Goal: Entertainment & Leisure: Consume media (video, audio)

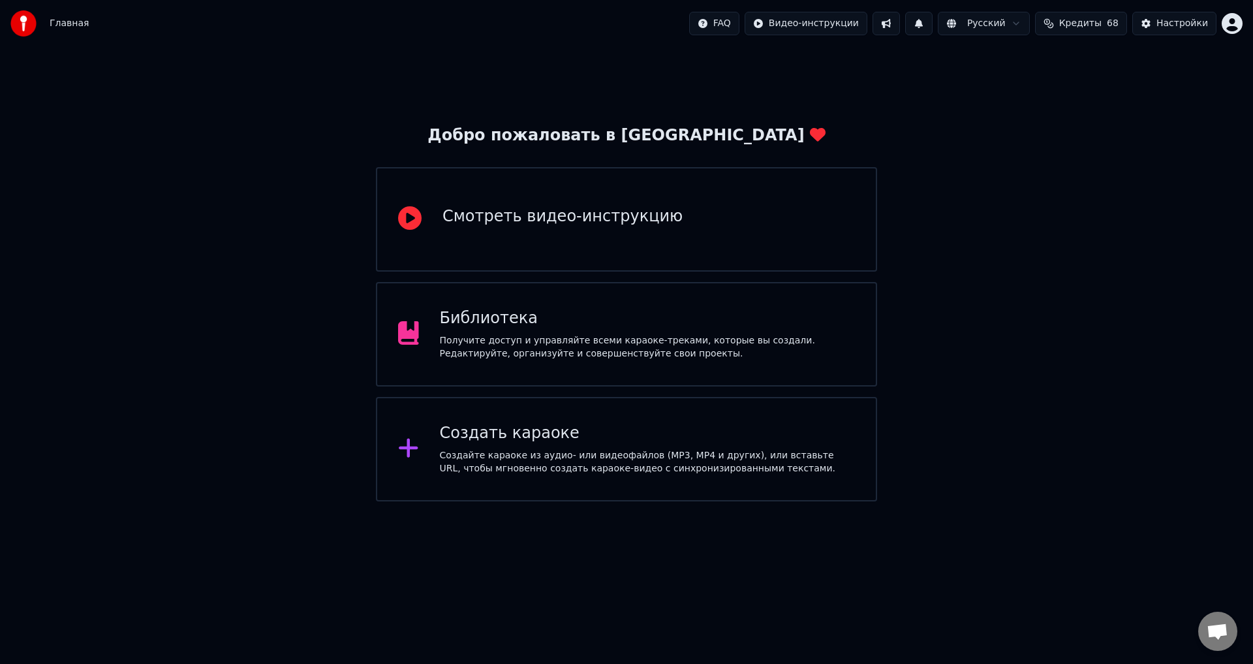
click at [690, 249] on div "Смотреть видео-инструкцию" at bounding box center [626, 219] width 501 height 104
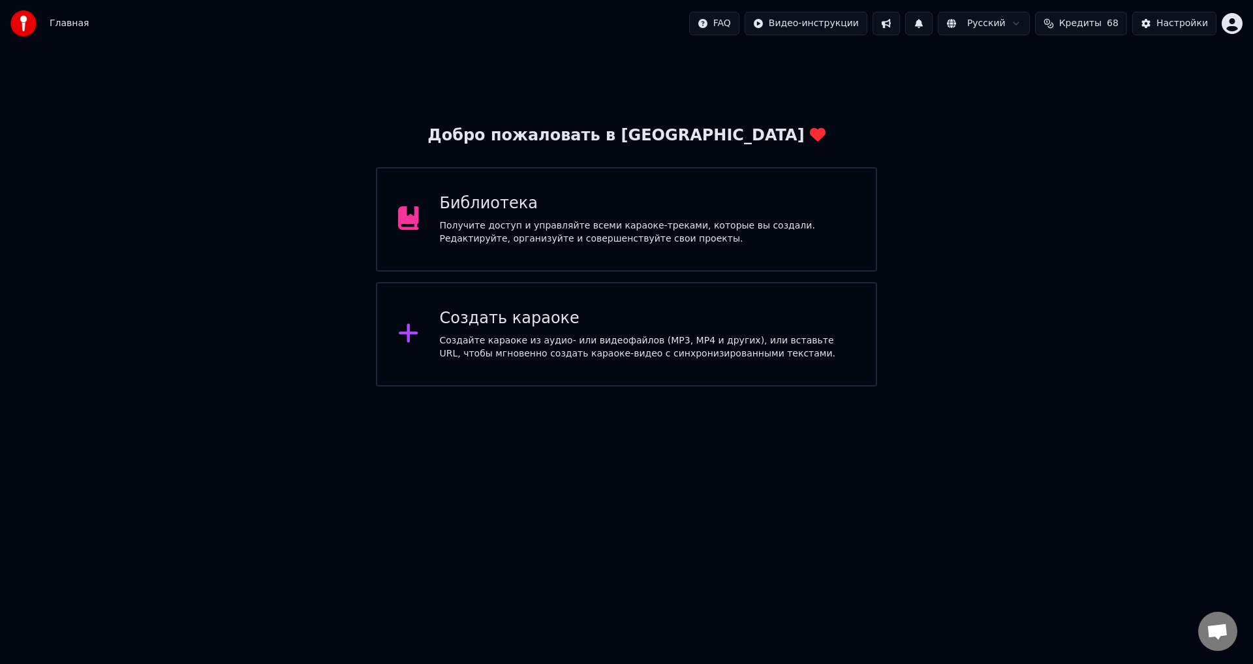
click at [630, 228] on div "Получите доступ и управляйте всеми караоке-треками, которые вы создали. Редакти…" at bounding box center [648, 232] width 416 height 26
click at [693, 227] on div "Получите доступ и управляйте всеми караоке-треками, которые вы создали. Редакти…" at bounding box center [648, 232] width 416 height 26
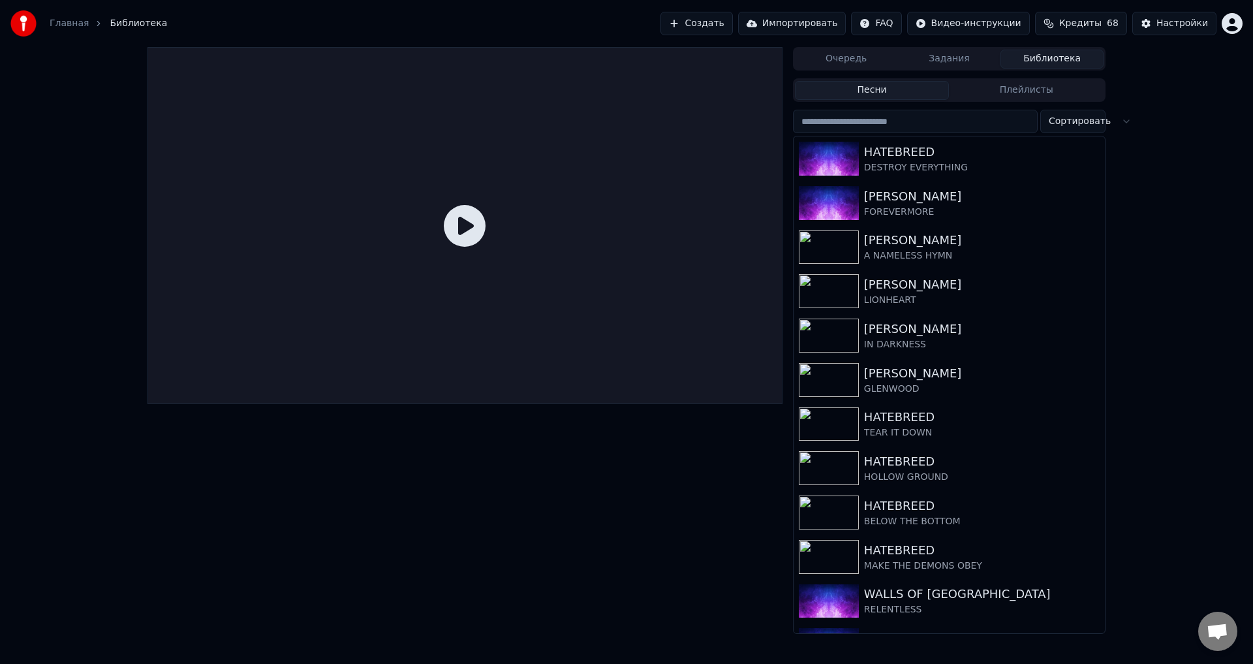
click at [604, 452] on div at bounding box center [464, 340] width 635 height 587
click at [872, 168] on div "DESTROY EVERYTHING" at bounding box center [975, 167] width 223 height 13
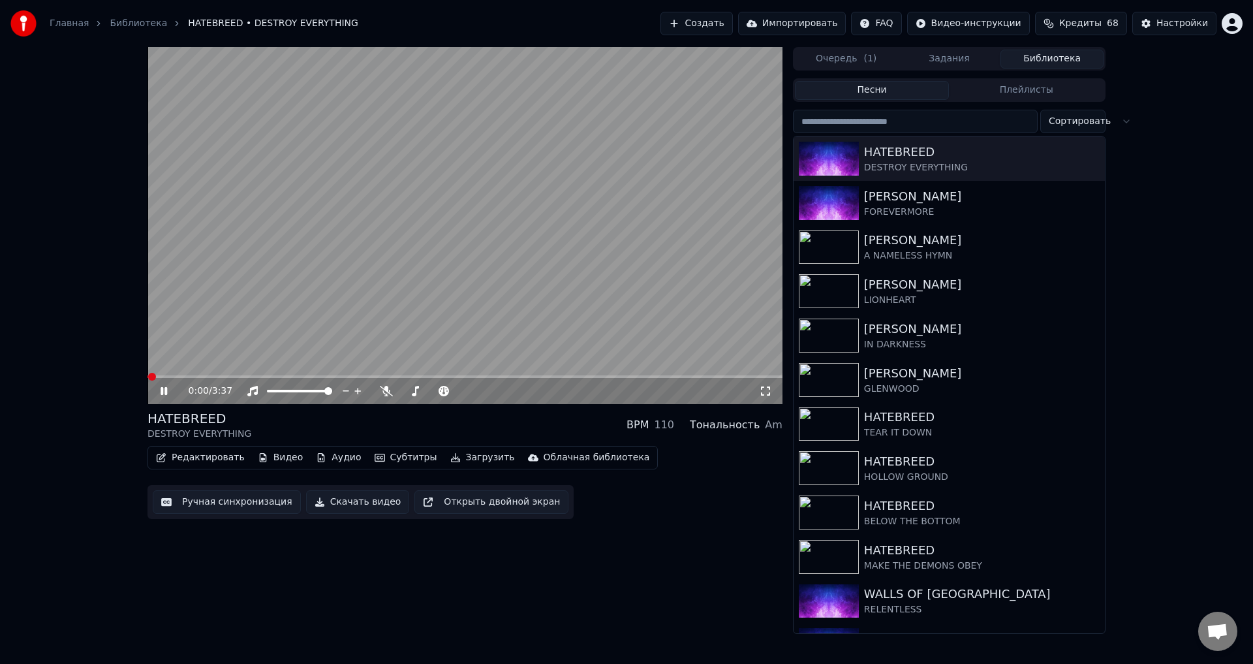
click at [475, 427] on div "HATEBREED DESTROY EVERYTHING BPM 110 Тональность Am" at bounding box center [464, 424] width 635 height 31
click at [765, 396] on icon at bounding box center [765, 391] width 13 height 10
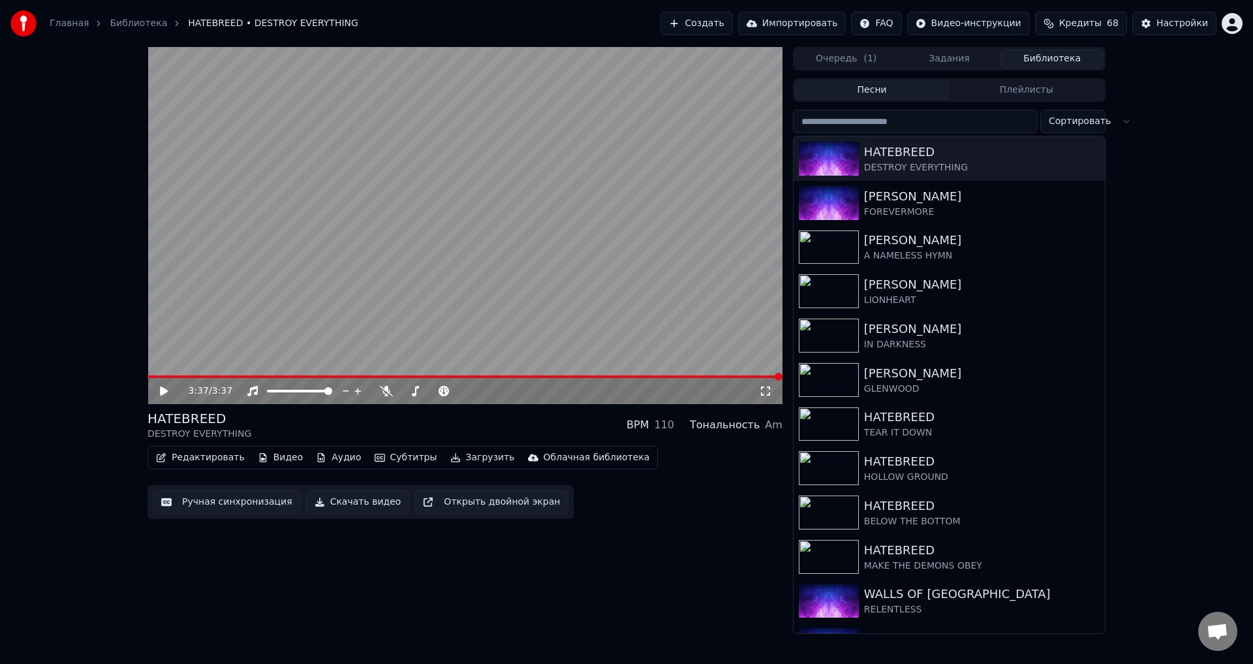
click at [461, 432] on div "HATEBREED DESTROY EVERYTHING BPM 110 Тональность Am" at bounding box center [464, 424] width 635 height 31
click at [440, 540] on div "3:37 / 3:37 HATEBREED DESTROY EVERYTHING BPM 110 Тональность Am Редактировать В…" at bounding box center [464, 340] width 635 height 587
click at [431, 637] on div "Главная Библиотека HATEBREED • DESTROY EVERYTHING Создать Импортировать FAQ Вид…" at bounding box center [626, 332] width 1253 height 664
click at [885, 384] on div "GLENWOOD" at bounding box center [982, 388] width 236 height 13
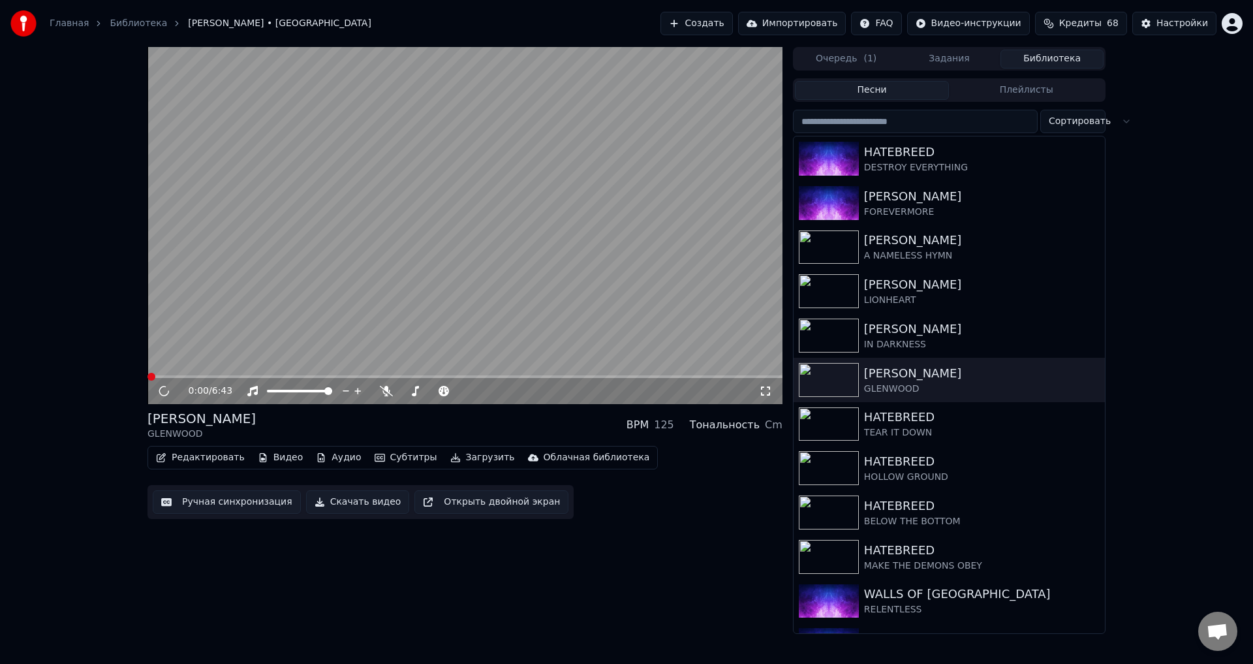
click at [466, 420] on div "[PERSON_NAME] GLENWOOD BPM 125 Тональность Cm" at bounding box center [464, 424] width 635 height 31
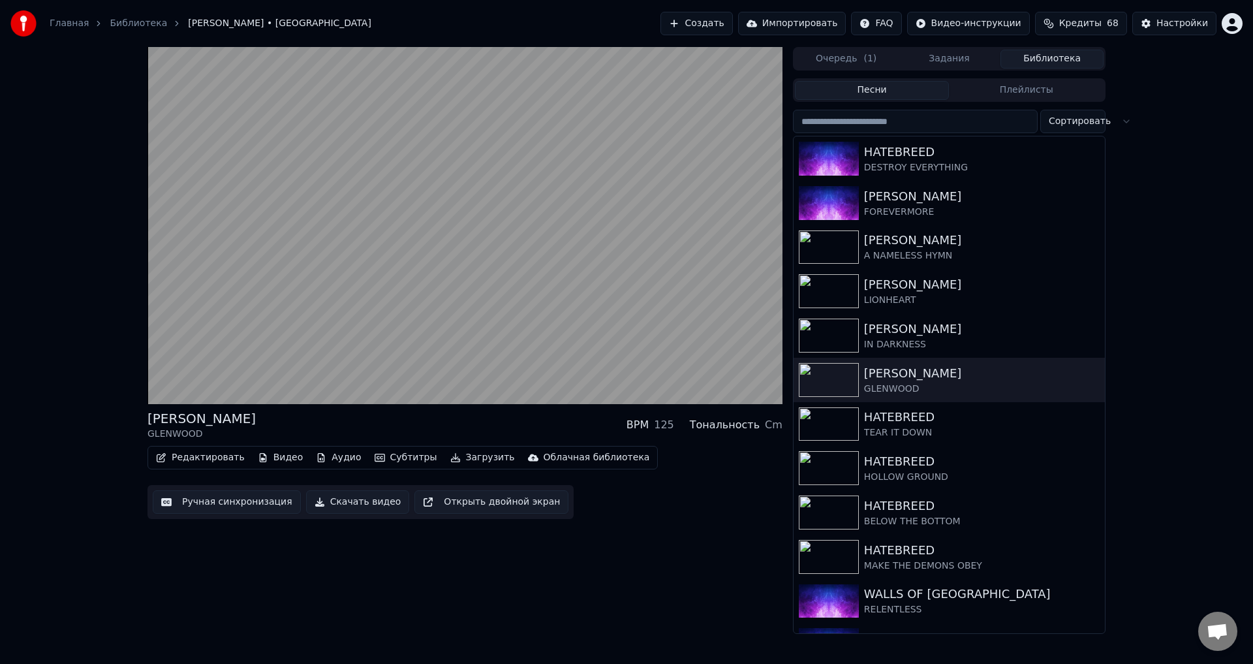
click at [455, 422] on div "[PERSON_NAME] GLENWOOD BPM 125 Тональность Cm" at bounding box center [464, 424] width 635 height 31
click at [452, 421] on div "[PERSON_NAME] GLENWOOD BPM 125 Тональность Cm" at bounding box center [464, 424] width 635 height 31
click at [444, 418] on div "[PERSON_NAME] GLENWOOD BPM 125 Тональность Cm" at bounding box center [464, 424] width 635 height 31
click at [448, 420] on div "[PERSON_NAME] GLENWOOD BPM 125 Тональность Cm" at bounding box center [464, 424] width 635 height 31
click at [914, 339] on div "IN DARKNESS" at bounding box center [975, 344] width 223 height 13
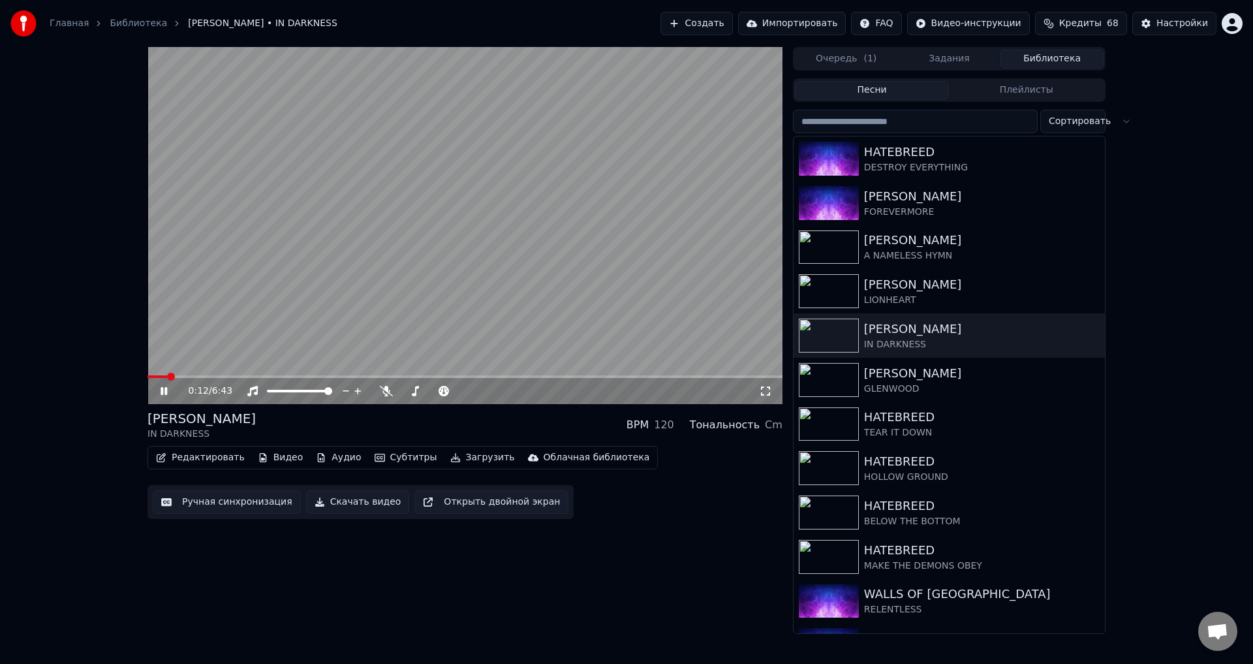
click at [201, 375] on span at bounding box center [464, 376] width 635 height 3
click at [452, 425] on div "[PERSON_NAME] IN DARKNESS BPM 120 Тональность Cm" at bounding box center [464, 424] width 635 height 31
click at [500, 427] on div "[PERSON_NAME] IN DARKNESS BPM 120 Тональность Cm" at bounding box center [464, 424] width 635 height 31
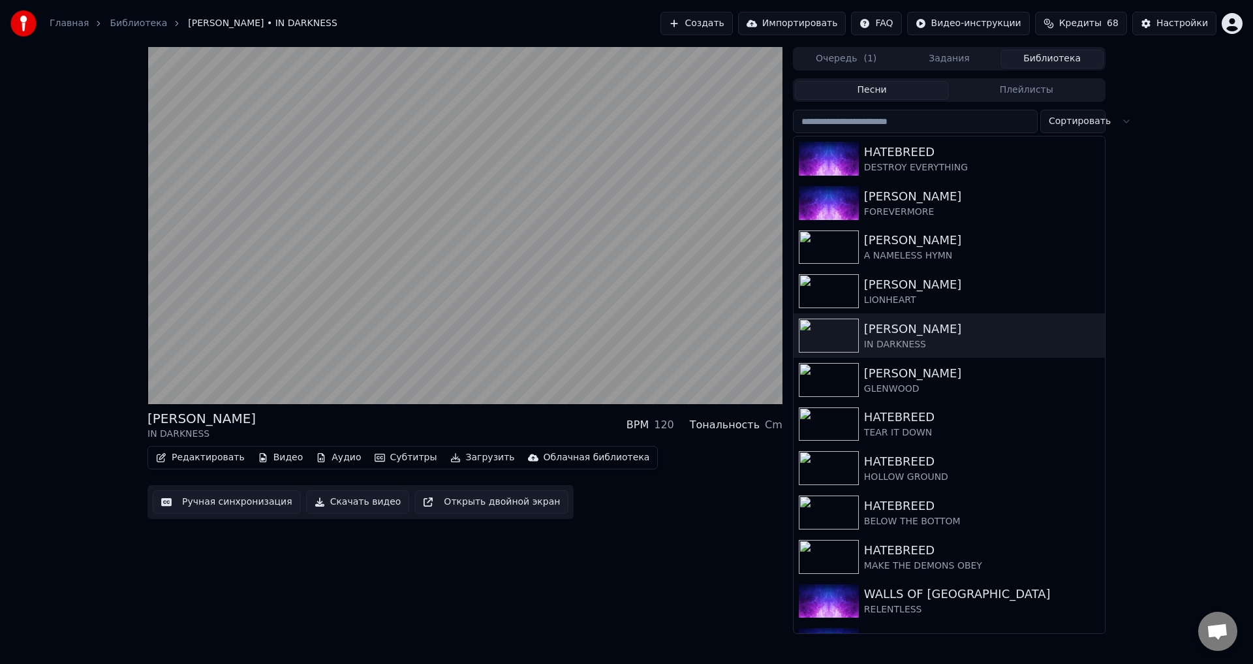
click at [600, 104] on video at bounding box center [464, 225] width 635 height 357
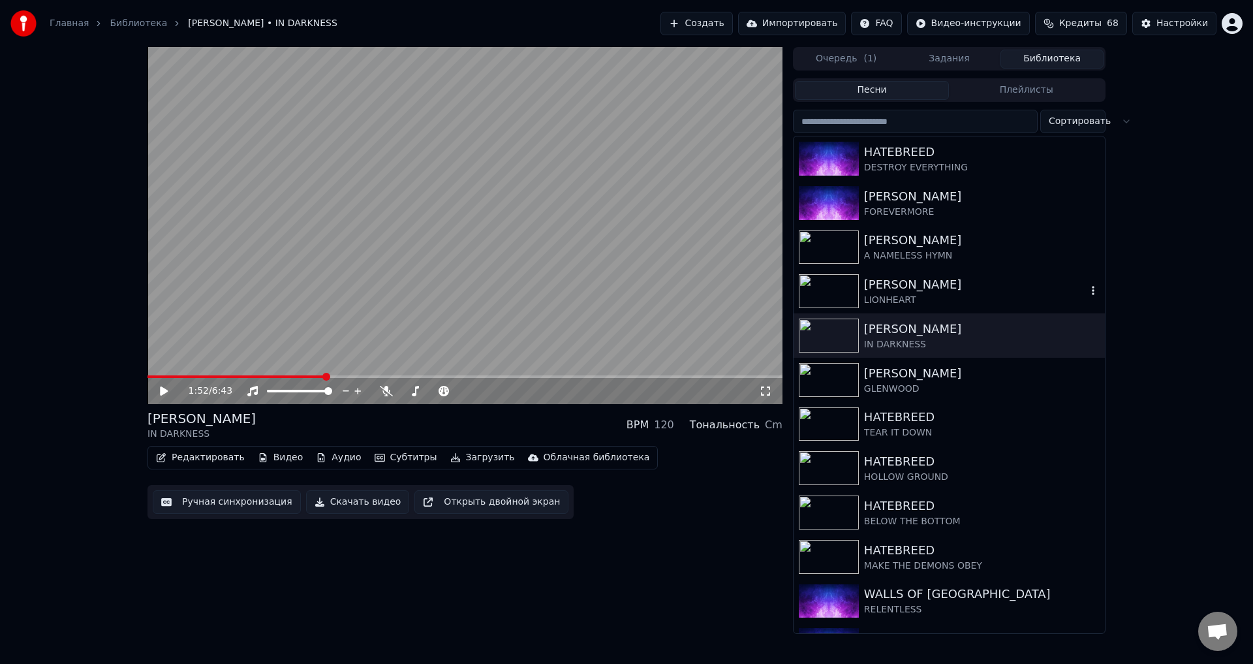
click at [912, 296] on div "LIONHEART" at bounding box center [975, 300] width 223 height 13
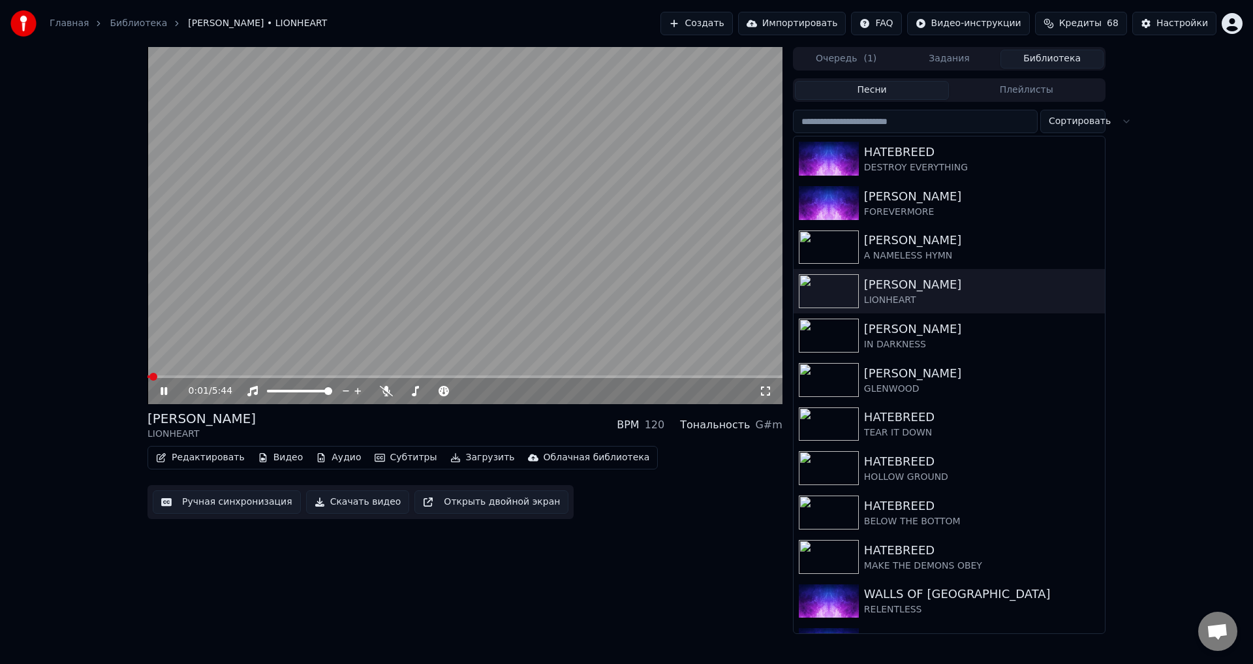
click at [459, 422] on div "[PERSON_NAME] LIONHEART BPM 120 Тональность G#m" at bounding box center [464, 424] width 635 height 31
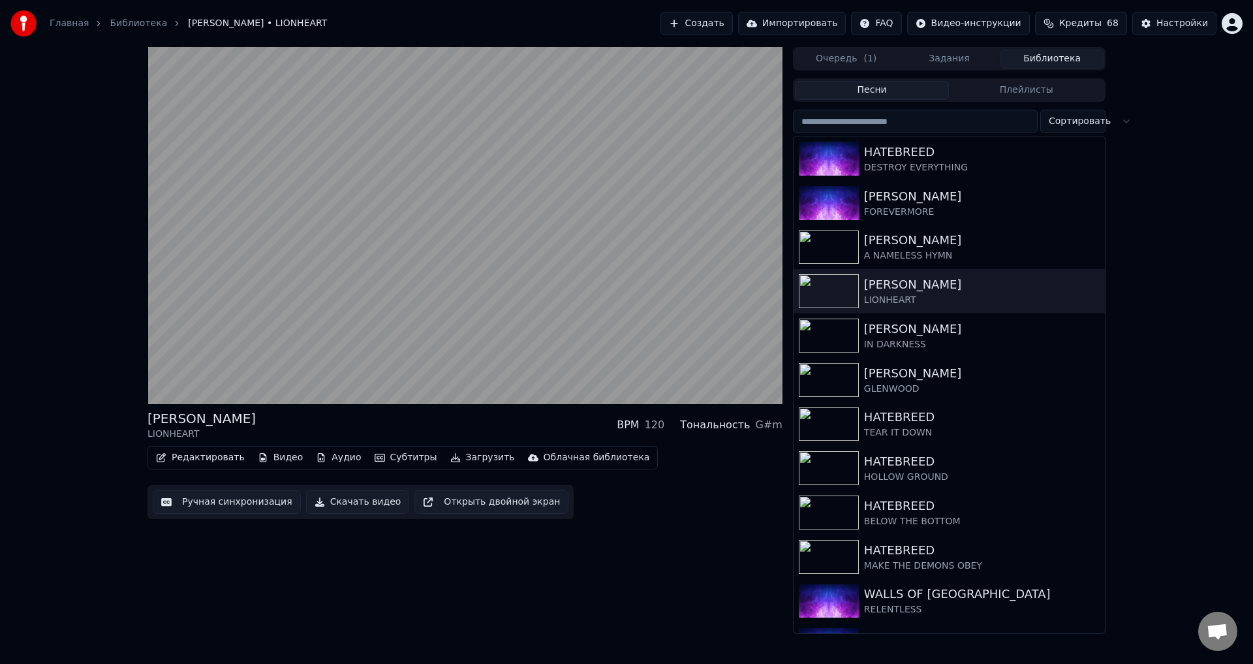
click at [462, 419] on div "[PERSON_NAME] LIONHEART BPM 120 Тональность G#m" at bounding box center [464, 424] width 635 height 31
click at [947, 408] on div "HATEBREED" at bounding box center [975, 417] width 223 height 18
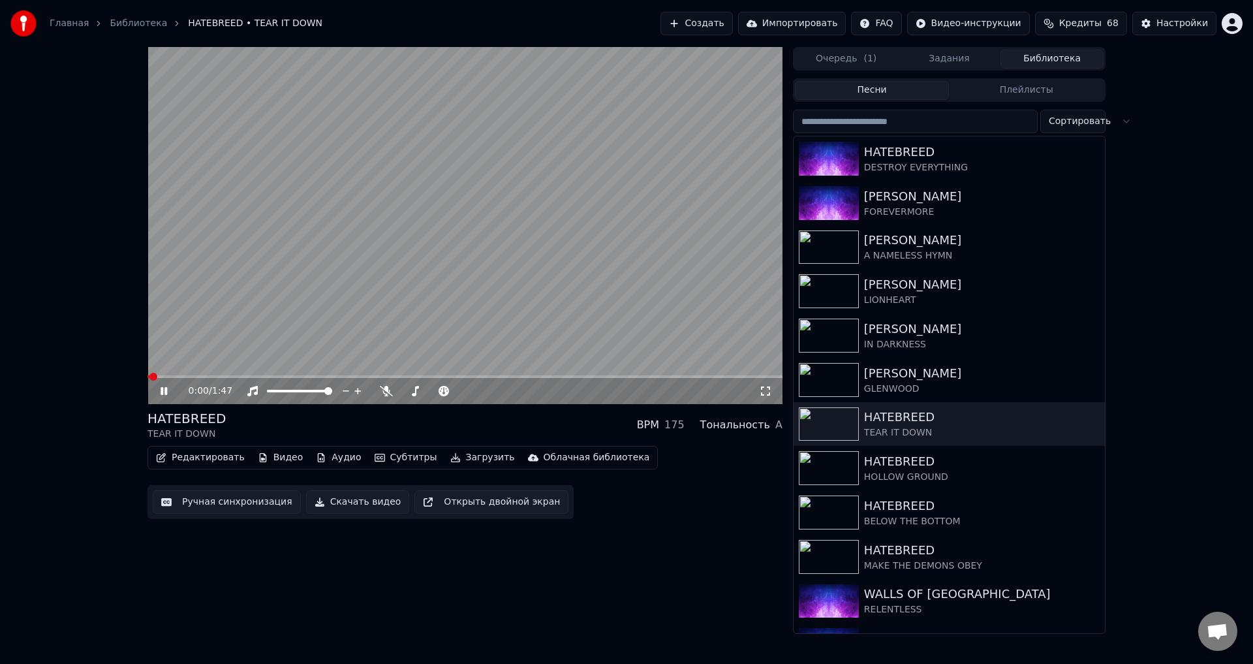
click at [460, 421] on div "HATEBREED TEAR IT DOWN BPM 175 Тональность A" at bounding box center [464, 424] width 635 height 31
click at [460, 415] on div "HATEBREED TEAR IT DOWN BPM 175 Тональность A" at bounding box center [464, 424] width 635 height 31
click at [453, 425] on div "HATEBREED TEAR IT DOWN BPM 175 Тональность A" at bounding box center [464, 424] width 635 height 31
click at [455, 428] on div "HATEBREED TEAR IT DOWN BPM 175 Тональность A" at bounding box center [464, 424] width 635 height 31
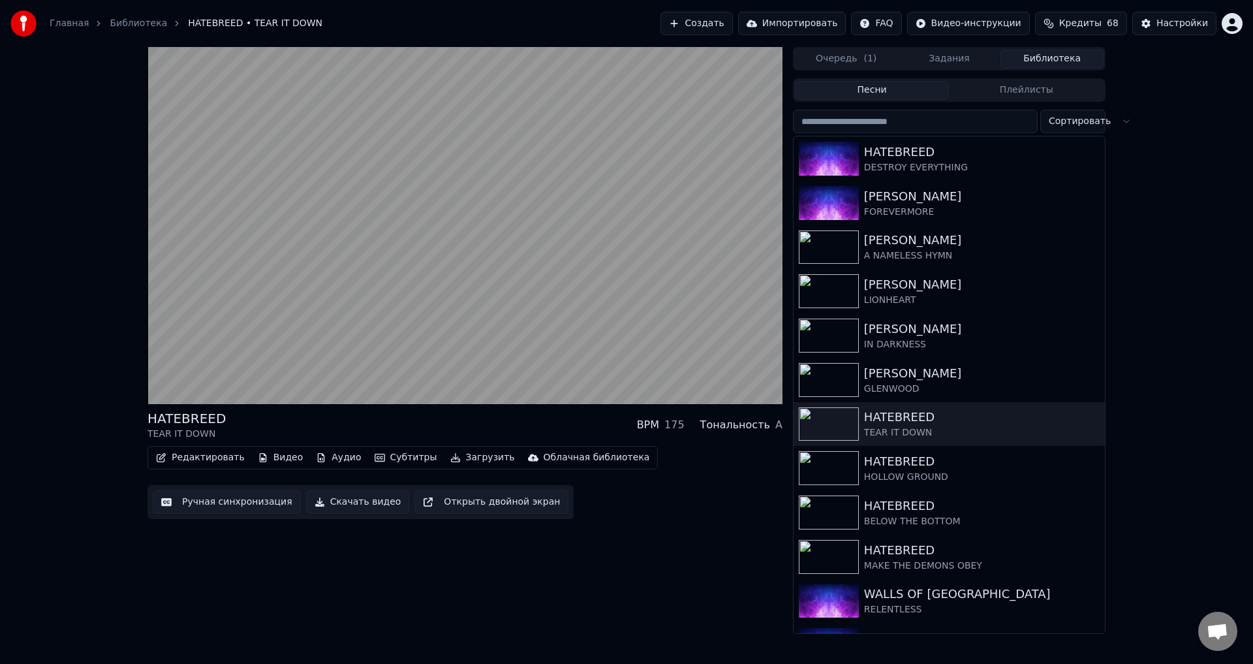
click at [469, 558] on div "HATEBREED TEAR IT DOWN BPM 175 Тональность A Редактировать Видео Аудио Субтитры…" at bounding box center [464, 340] width 635 height 587
click at [470, 420] on div "HATEBREED TEAR IT DOWN BPM 175 Тональность A" at bounding box center [464, 424] width 635 height 31
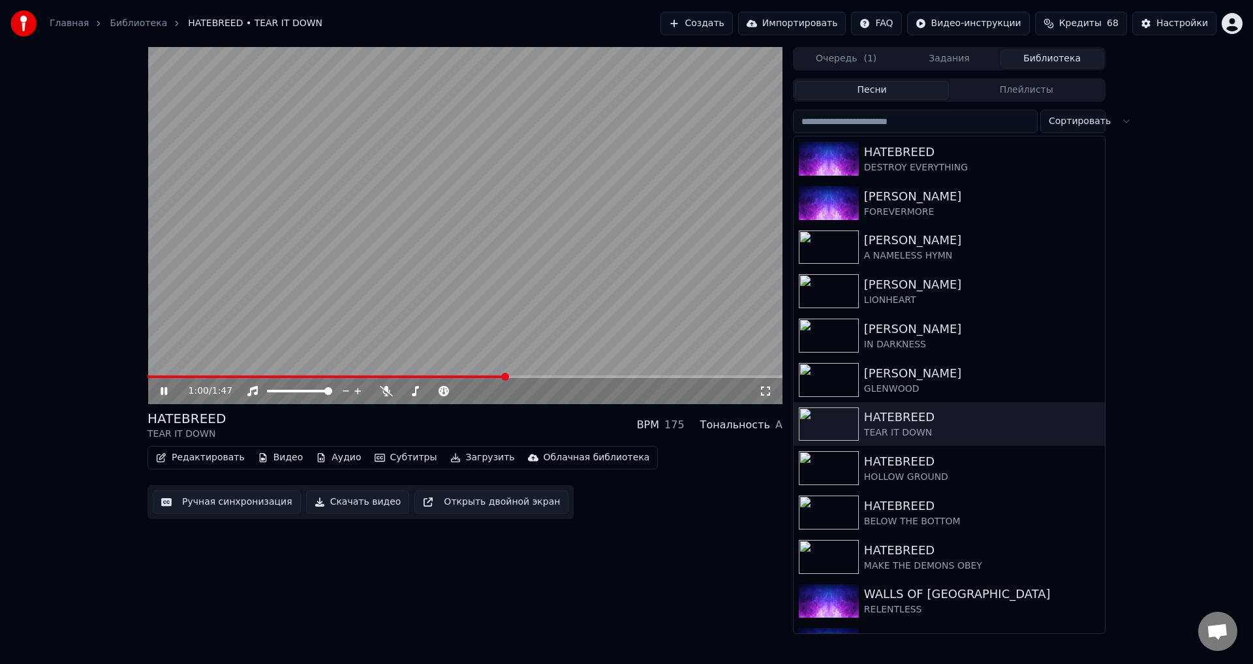
click at [570, 191] on video at bounding box center [464, 225] width 635 height 357
